Goal: Navigation & Orientation: Find specific page/section

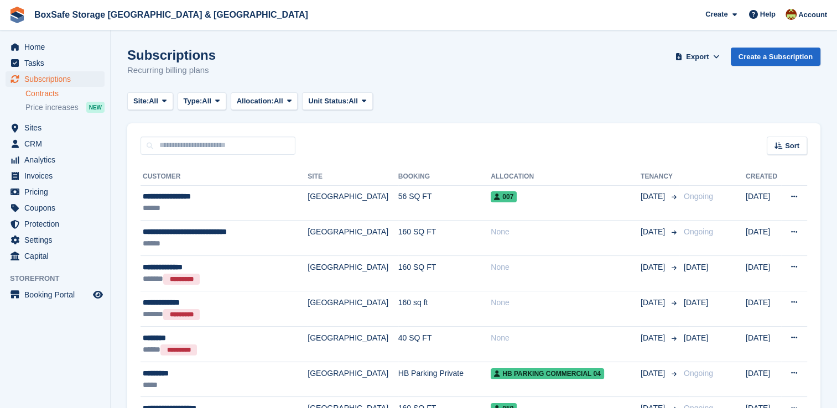
click at [54, 94] on link "Contracts" at bounding box center [64, 93] width 79 height 11
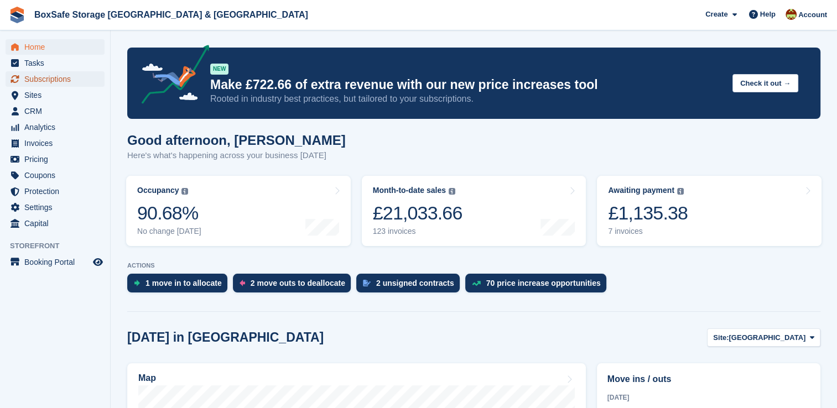
click at [58, 76] on span "Subscriptions" at bounding box center [57, 78] width 66 height 15
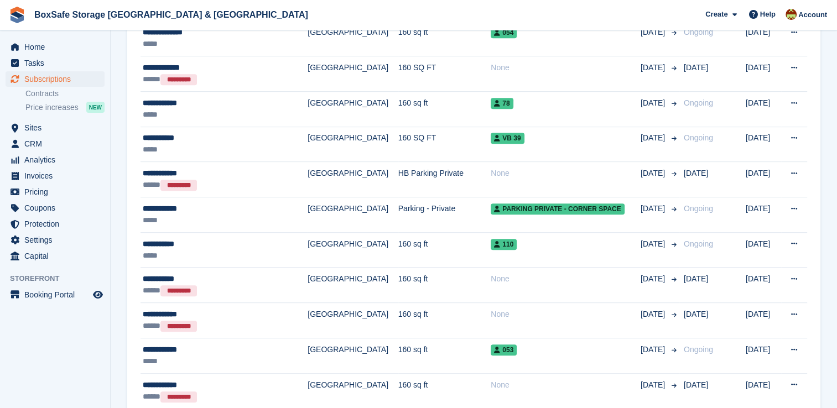
scroll to position [636, 0]
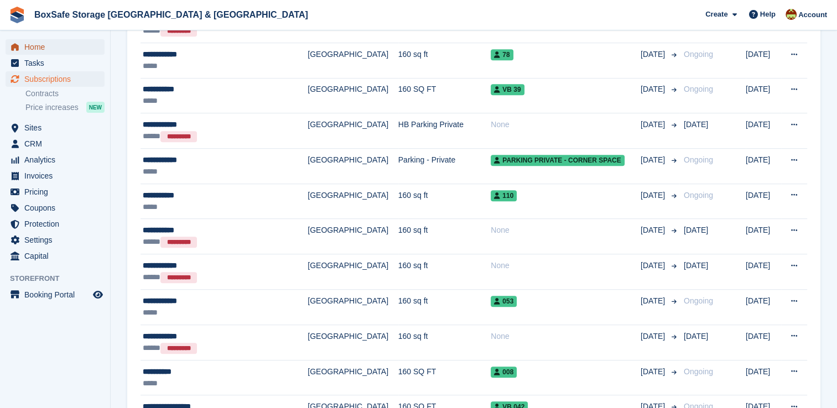
click at [72, 48] on span "Home" at bounding box center [57, 46] width 66 height 15
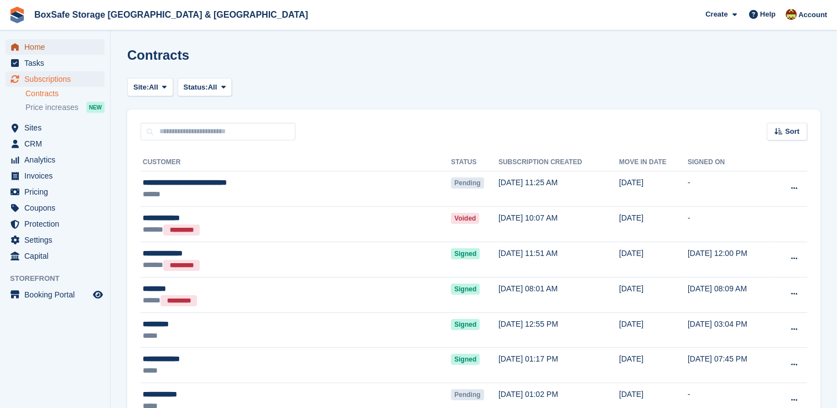
click at [50, 51] on span "Home" at bounding box center [57, 46] width 66 height 15
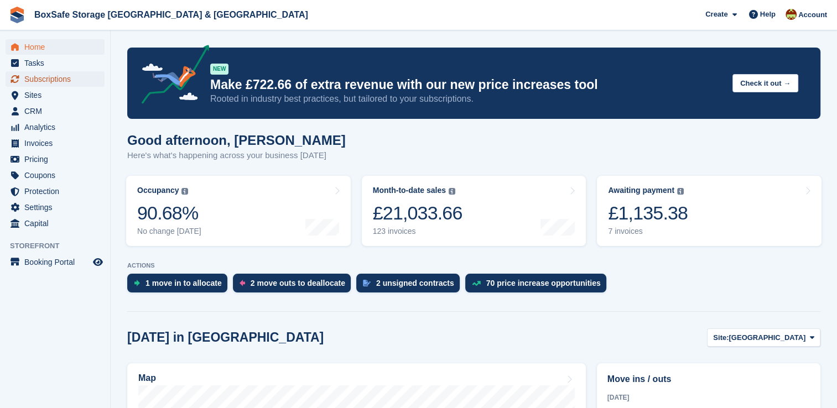
click at [42, 75] on span "Subscriptions" at bounding box center [57, 78] width 66 height 15
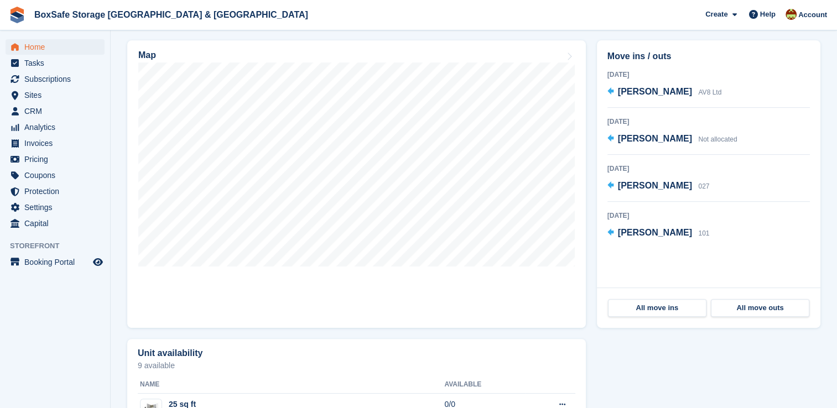
scroll to position [326, 0]
